Goal: Task Accomplishment & Management: Manage account settings

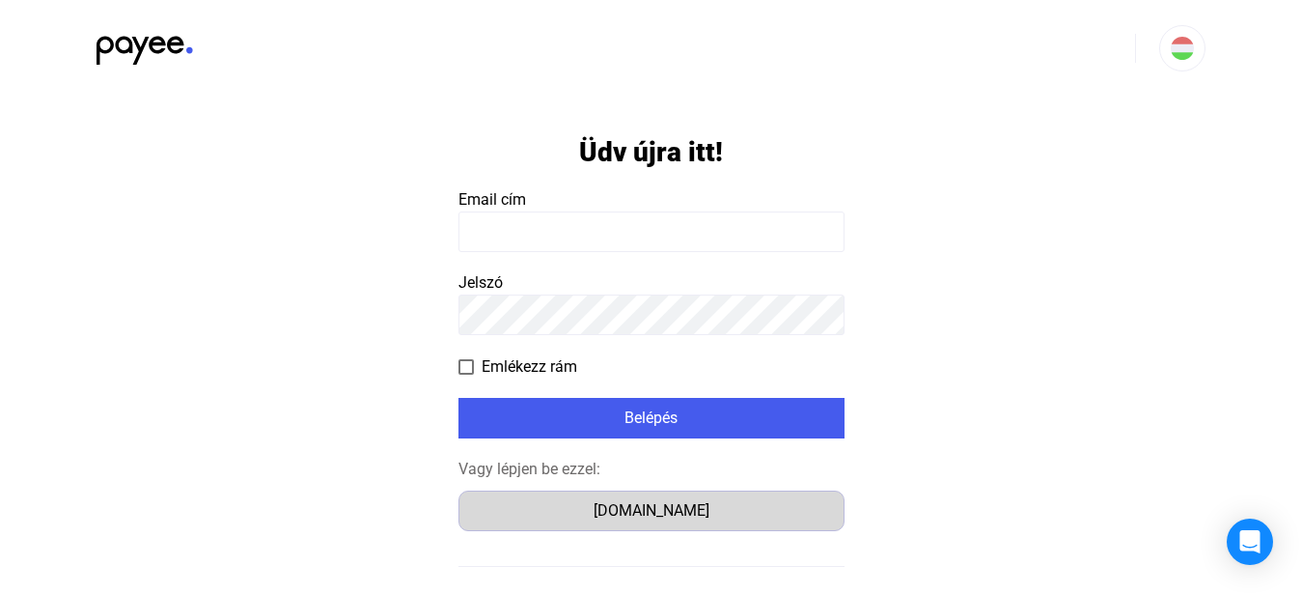
click at [697, 497] on button "[DOMAIN_NAME]" at bounding box center [652, 510] width 386 height 41
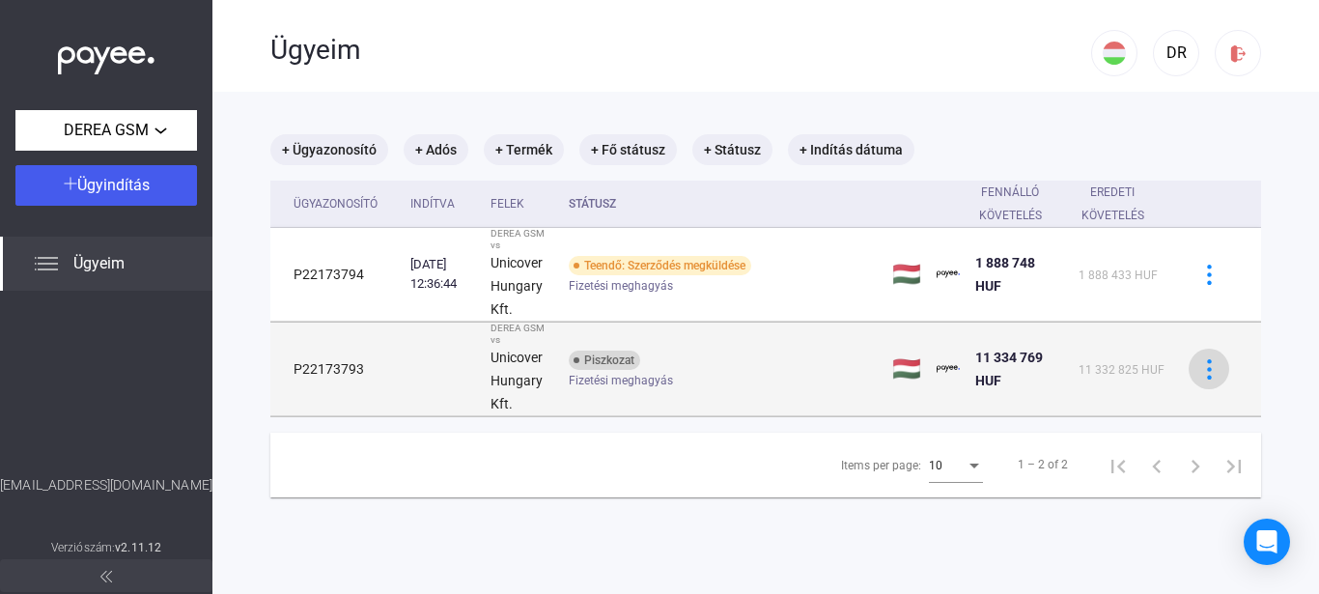
click at [1202, 375] on img at bounding box center [1209, 369] width 20 height 20
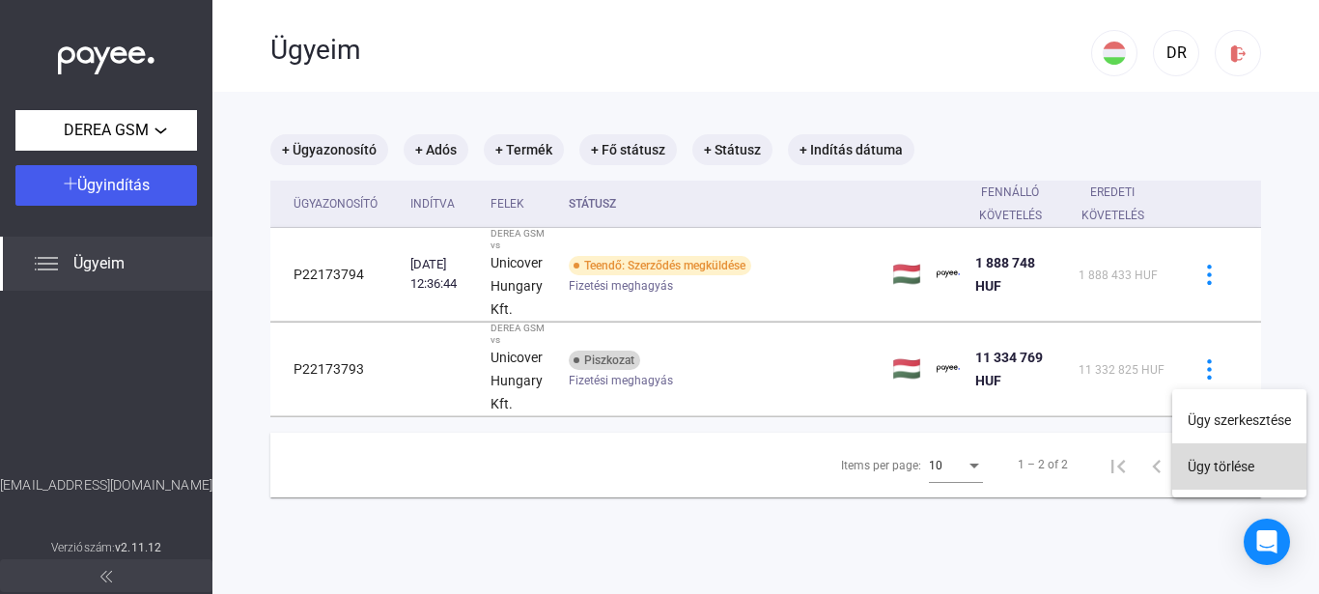
click at [1229, 459] on button "Ügy törlése" at bounding box center [1239, 466] width 134 height 46
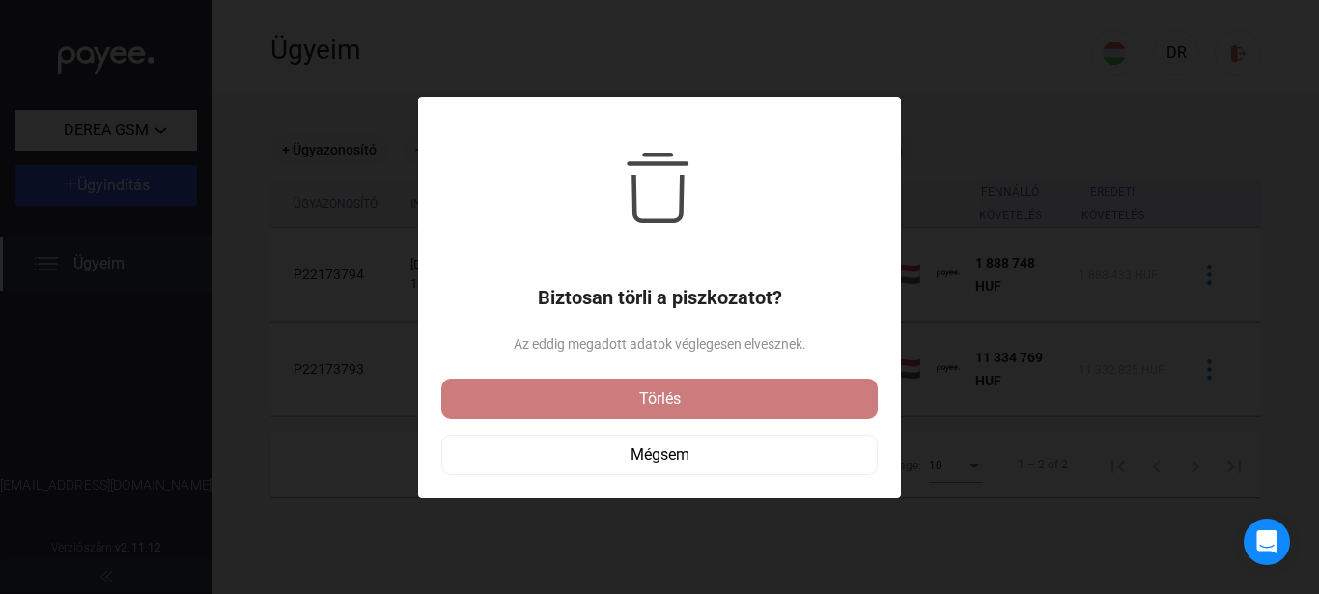
click at [780, 404] on div "Törlés" at bounding box center [659, 398] width 425 height 23
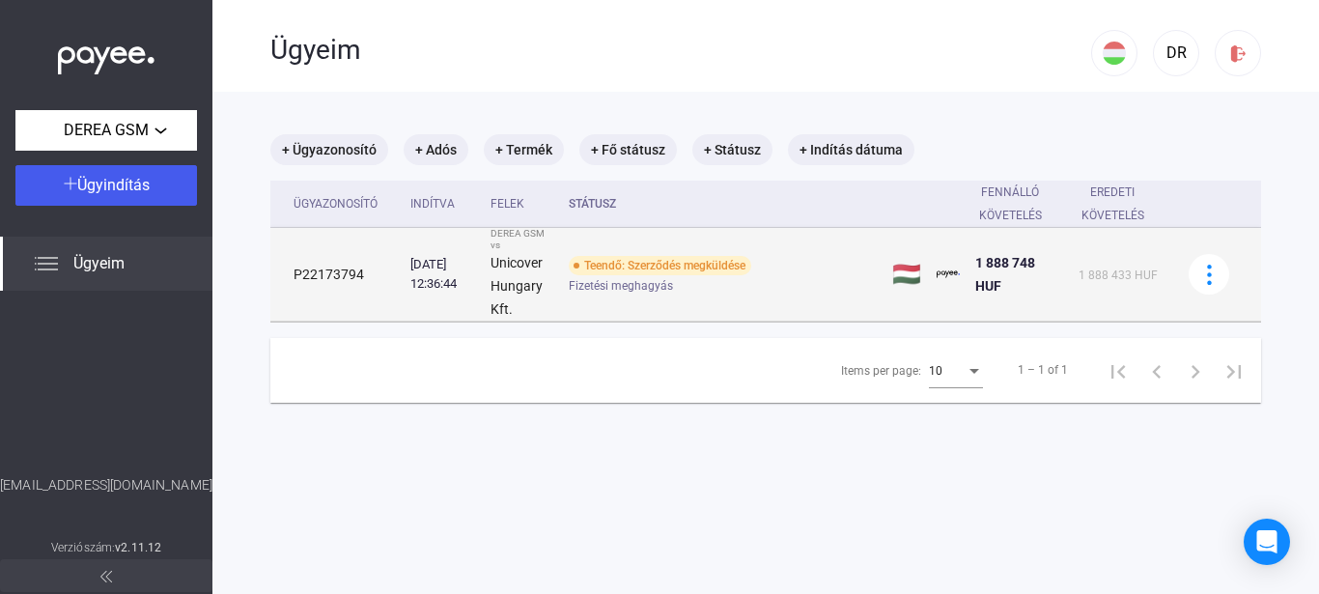
click at [693, 270] on div "Teendő: Szerződés megküldése" at bounding box center [660, 265] width 182 height 19
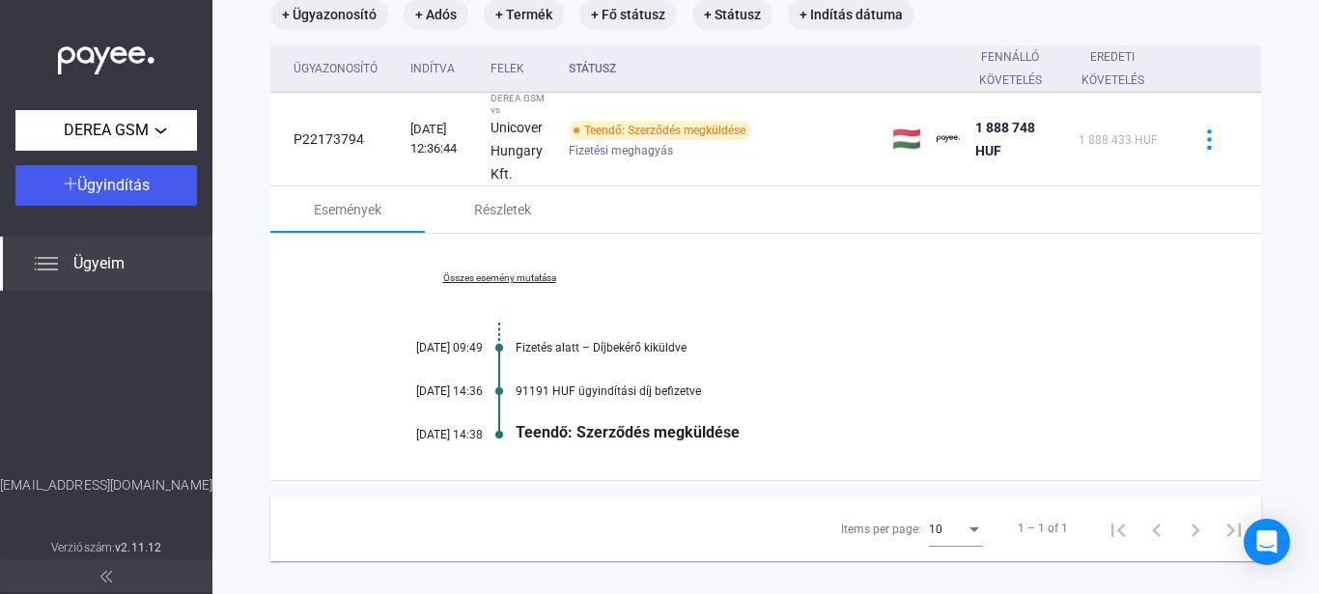
scroll to position [160, 0]
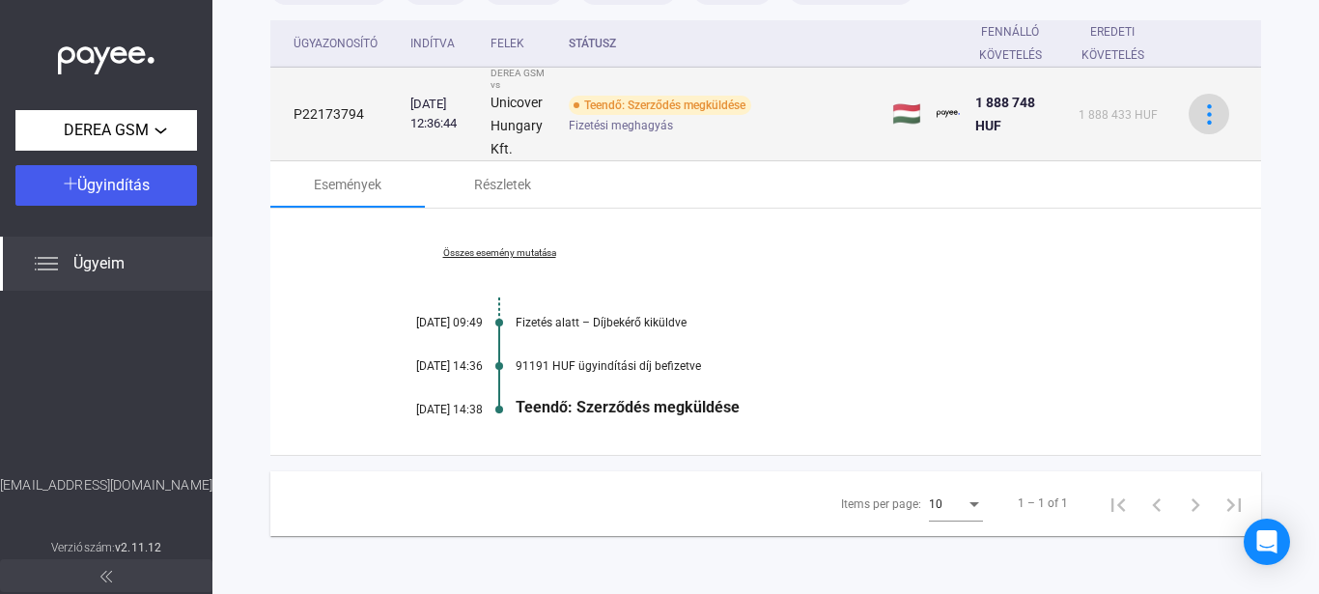
click at [1197, 127] on button at bounding box center [1208, 114] width 41 height 41
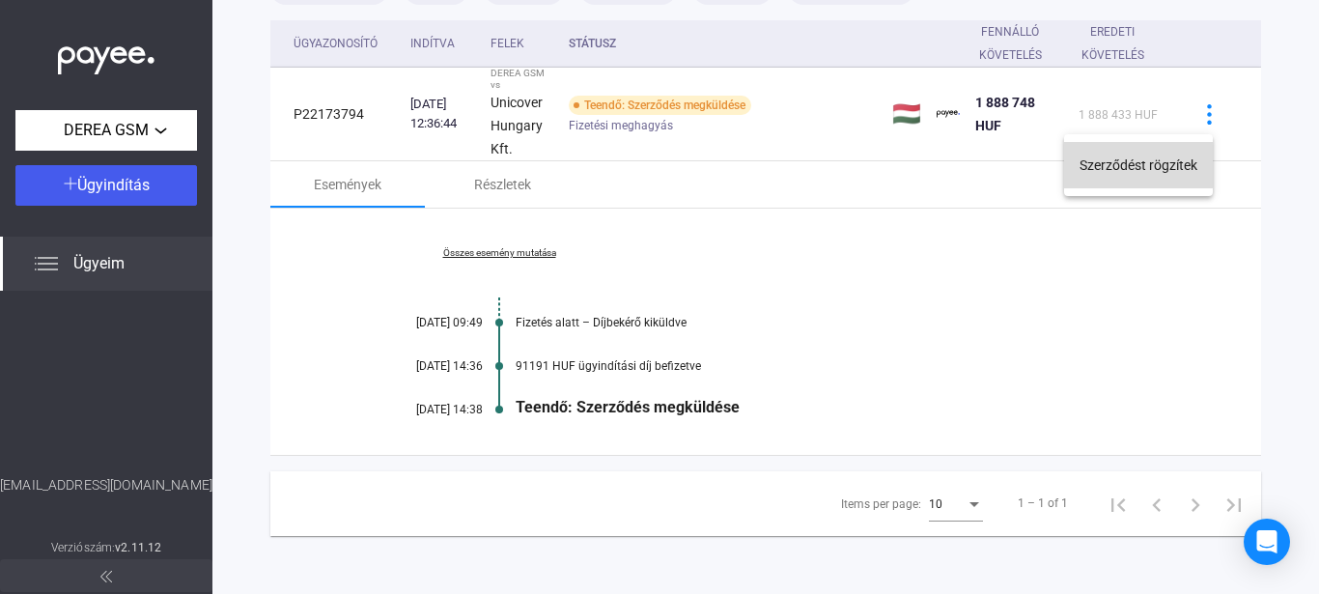
click at [1184, 177] on button "Szerződést rögzítek" at bounding box center [1138, 165] width 149 height 46
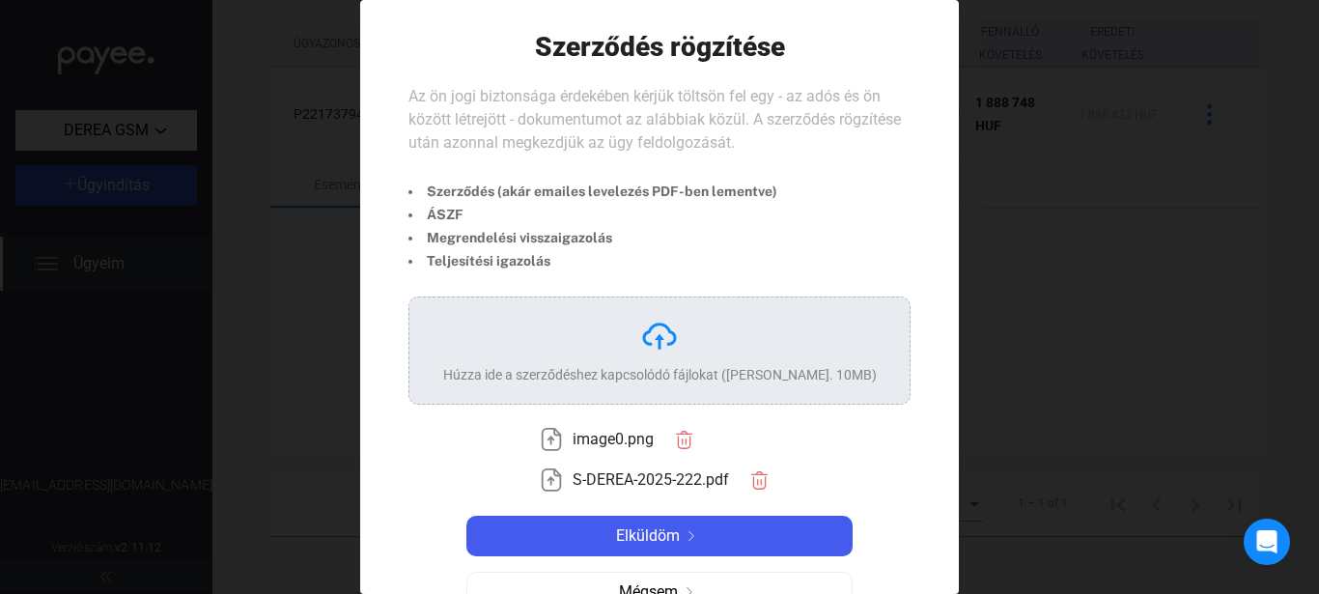
drag, startPoint x: 1247, startPoint y: 201, endPoint x: 1239, endPoint y: 6, distance: 195.1
click at [1247, 180] on div at bounding box center [659, 297] width 1319 height 594
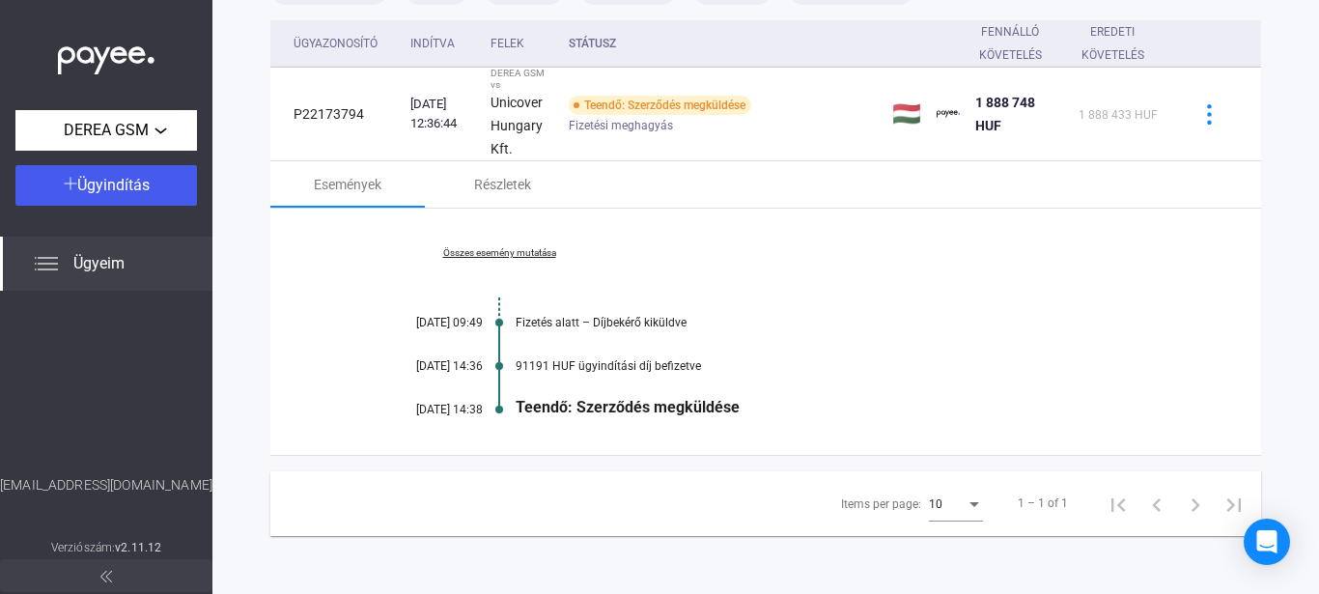
click at [676, 407] on div "Teendő: Szerződés megküldése" at bounding box center [839, 407] width 649 height 18
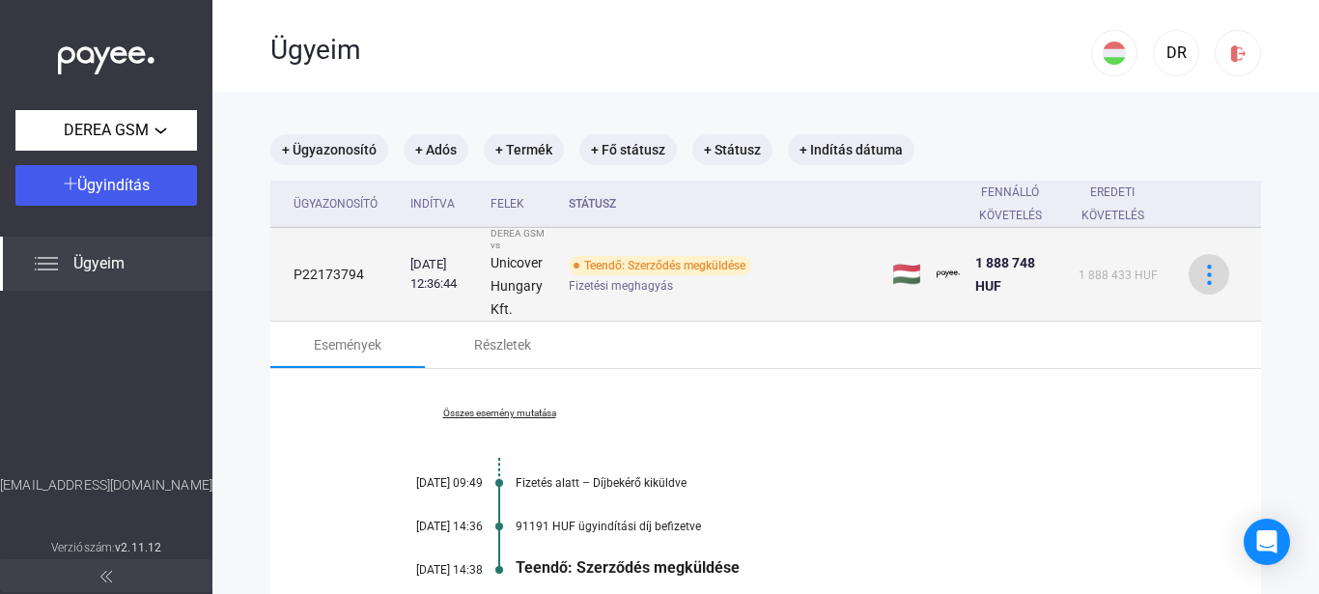
click at [1199, 270] on img at bounding box center [1209, 274] width 20 height 20
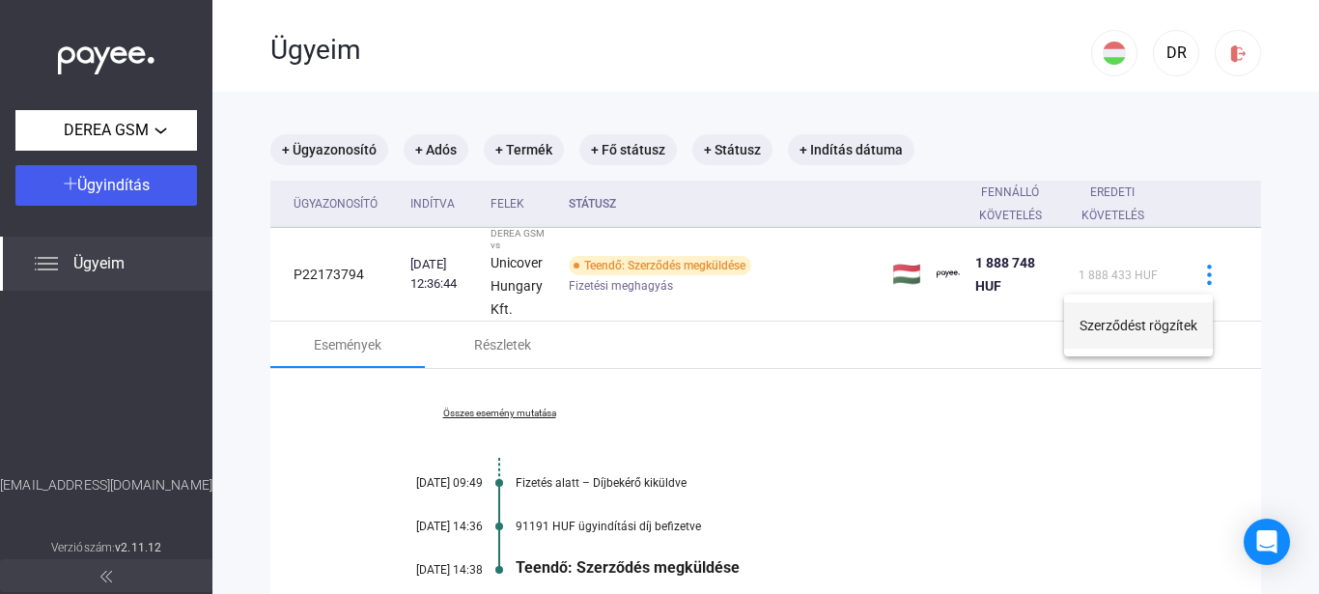
click at [1180, 312] on button "Szerződést rögzítek" at bounding box center [1138, 325] width 149 height 46
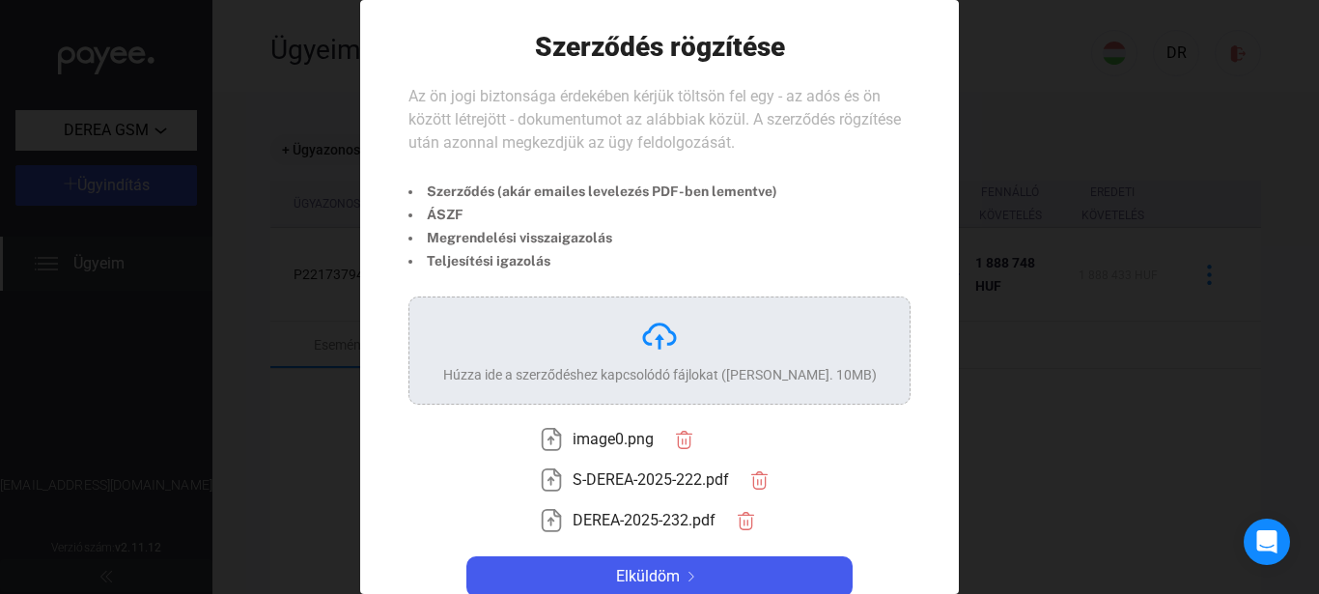
click at [1156, 403] on div at bounding box center [659, 297] width 1319 height 594
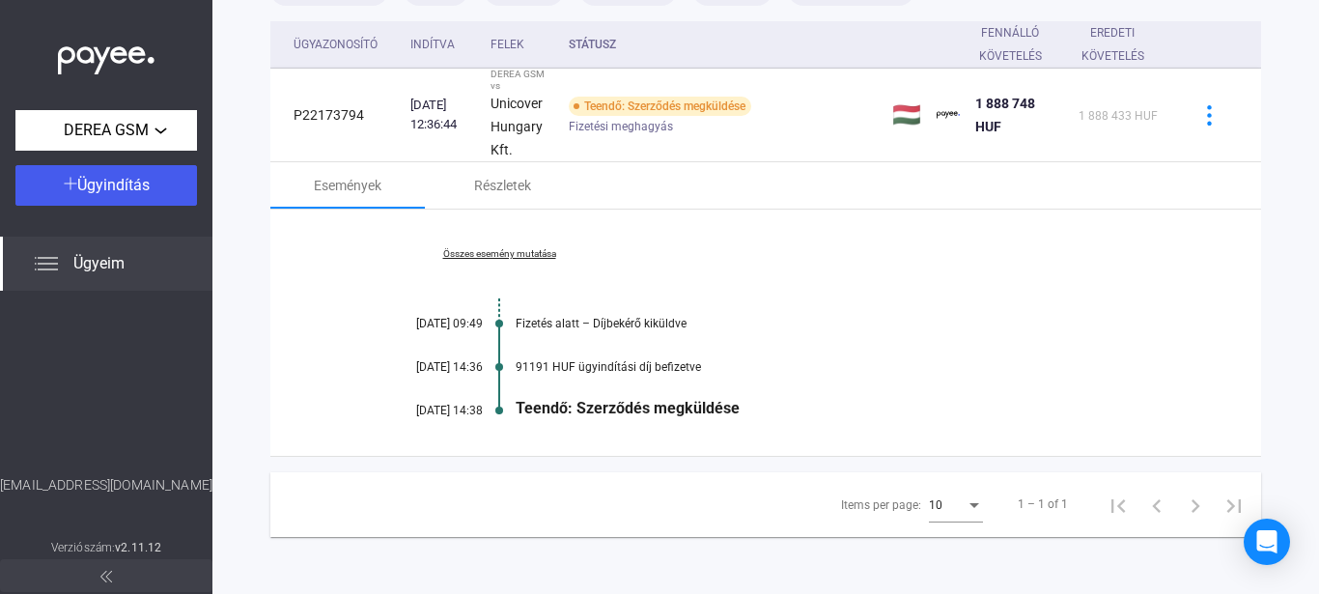
scroll to position [160, 0]
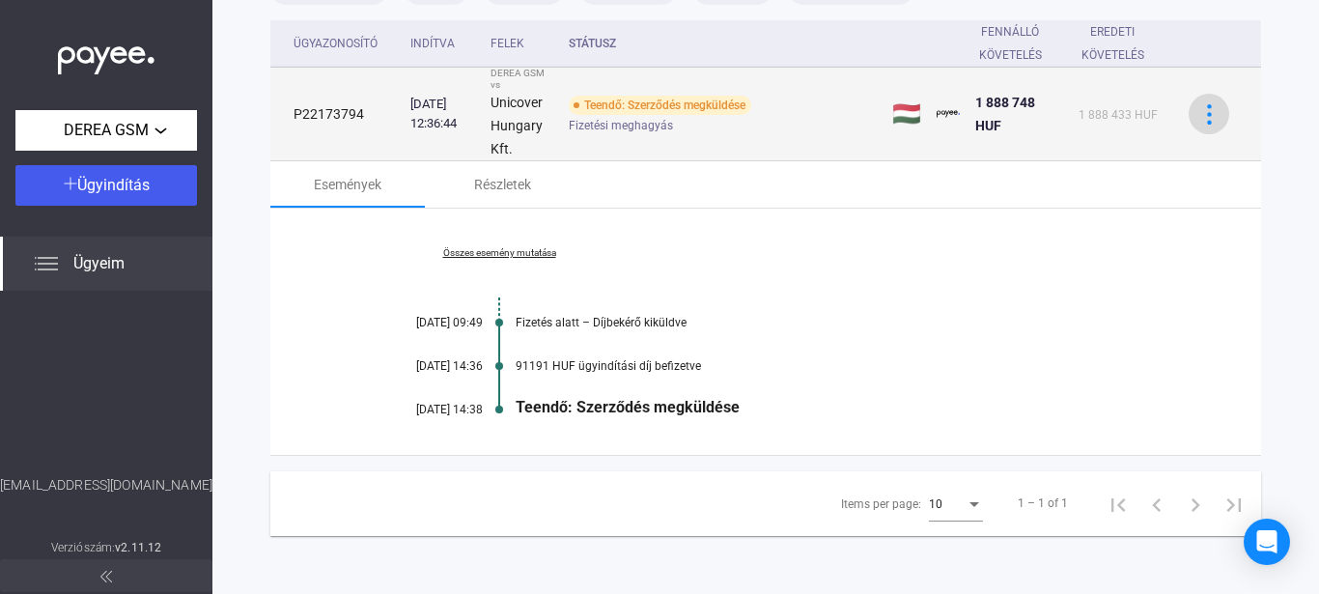
click at [1202, 124] on button at bounding box center [1208, 114] width 41 height 41
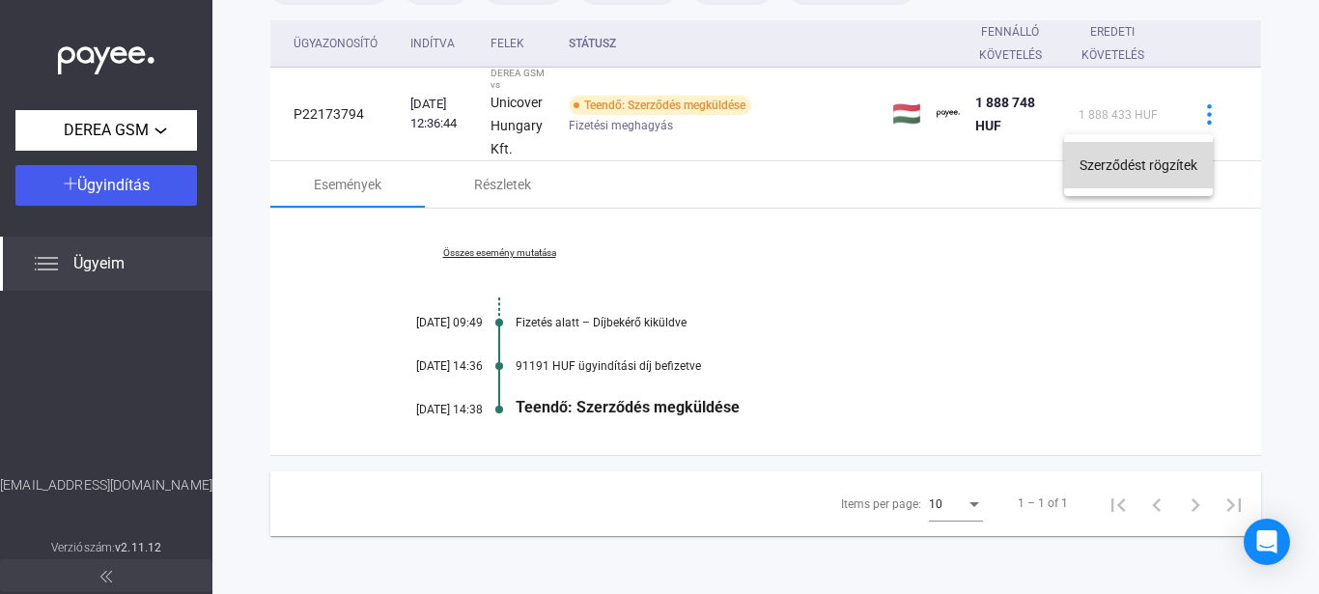
click at [1182, 160] on button "Szerződést rögzítek" at bounding box center [1138, 165] width 149 height 46
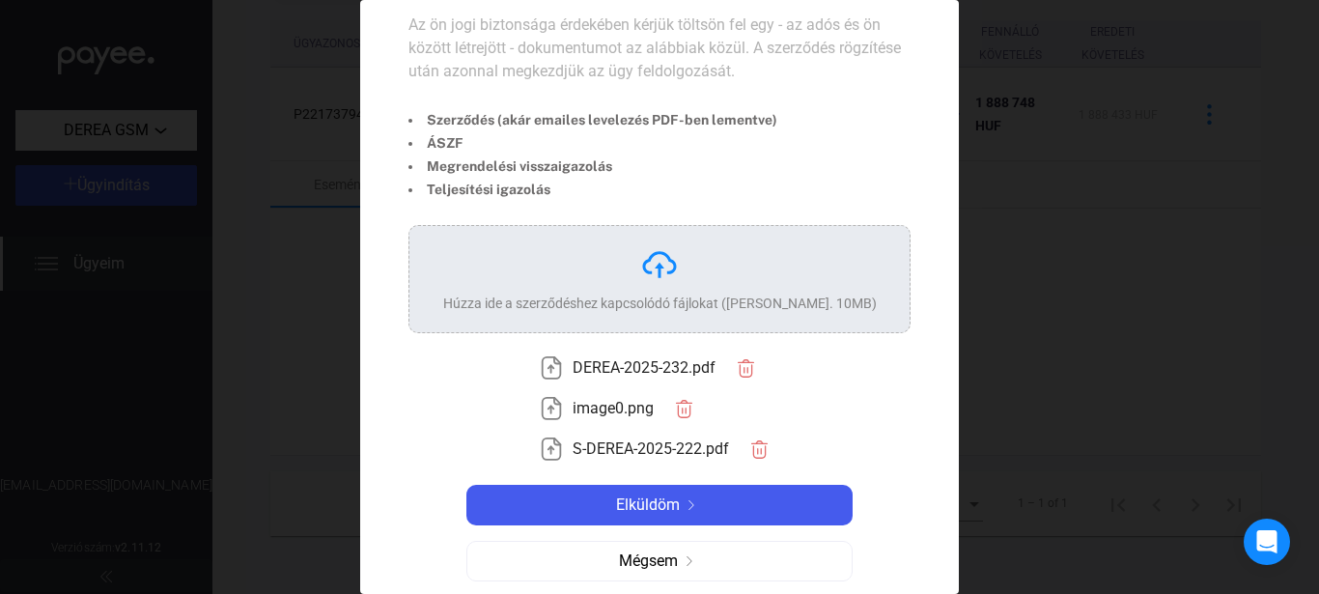
scroll to position [98, 0]
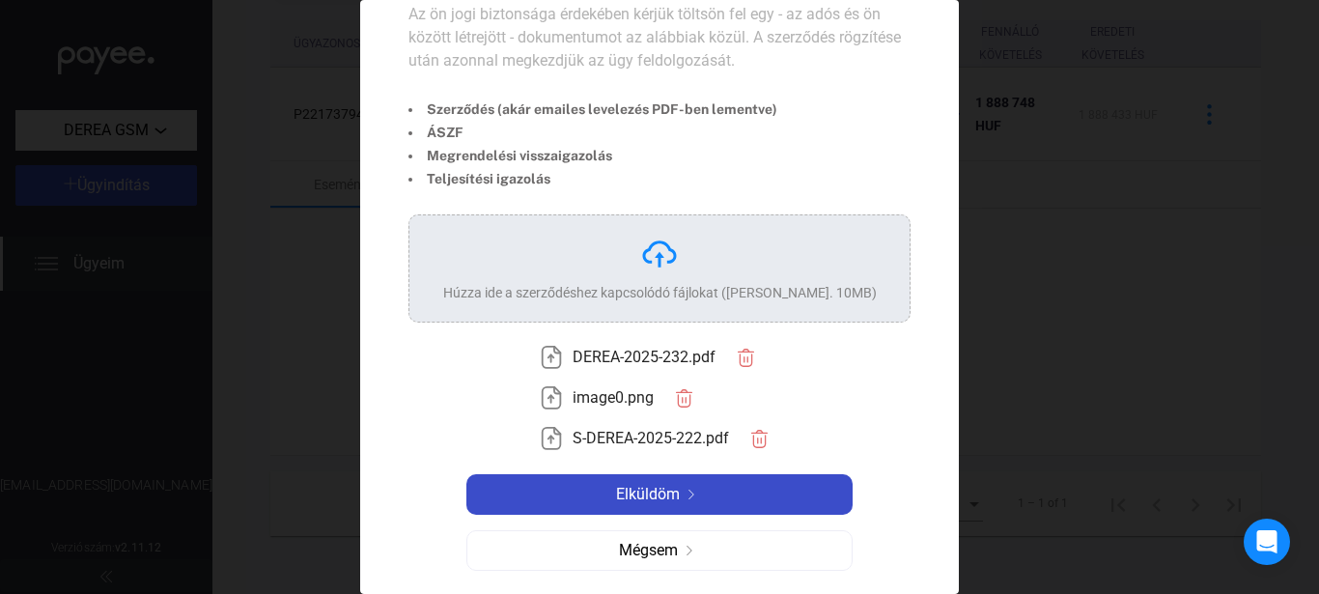
click at [751, 483] on div "Elküldöm" at bounding box center [659, 494] width 375 height 23
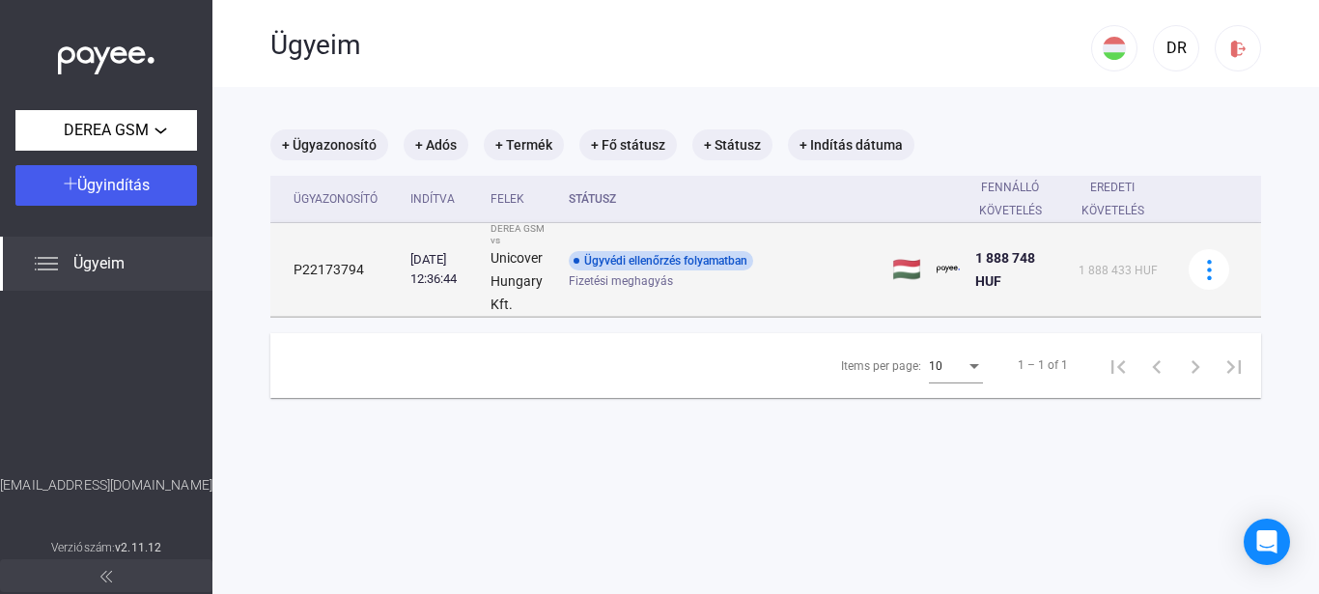
scroll to position [0, 0]
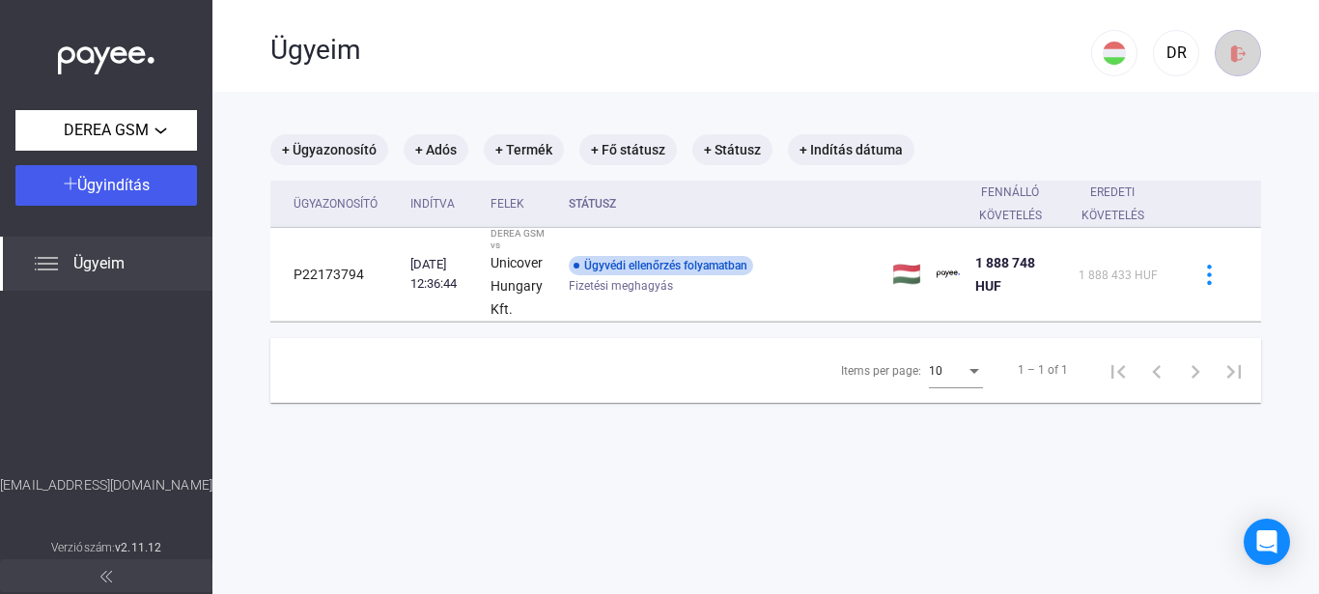
click at [1228, 59] on img at bounding box center [1238, 53] width 20 height 20
